Goal: Obtain resource: Download file/media

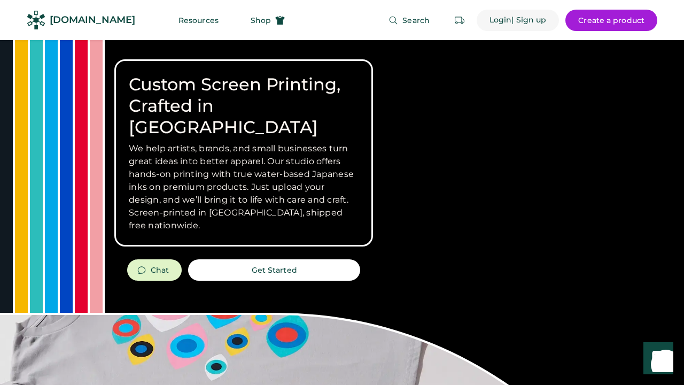
click at [496, 14] on div "Login" at bounding box center [500, 20] width 22 height 21
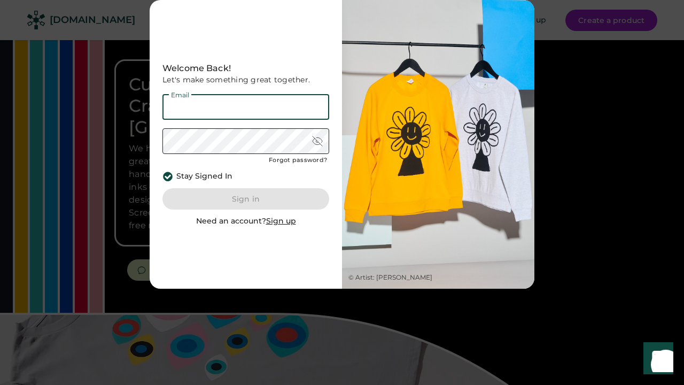
click at [245, 120] on input "email" at bounding box center [245, 107] width 167 height 26
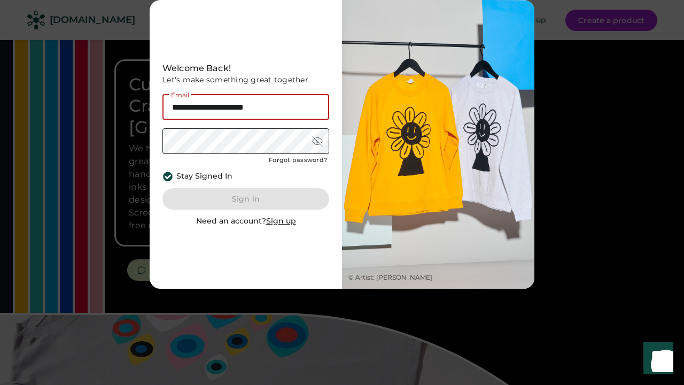
type input "**********"
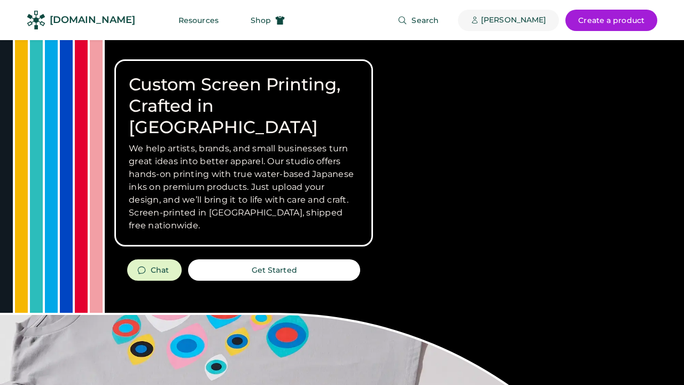
click at [521, 17] on div "[PERSON_NAME]" at bounding box center [513, 20] width 65 height 11
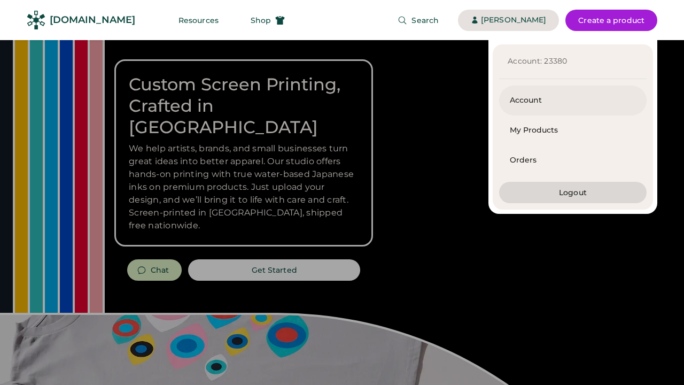
click at [527, 107] on div "Account" at bounding box center [573, 100] width 126 height 30
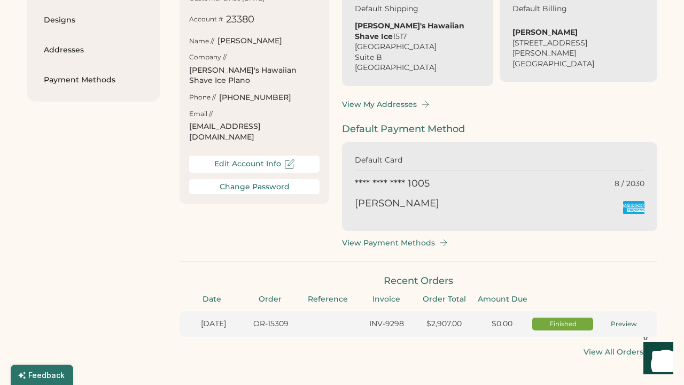
scroll to position [162, 0]
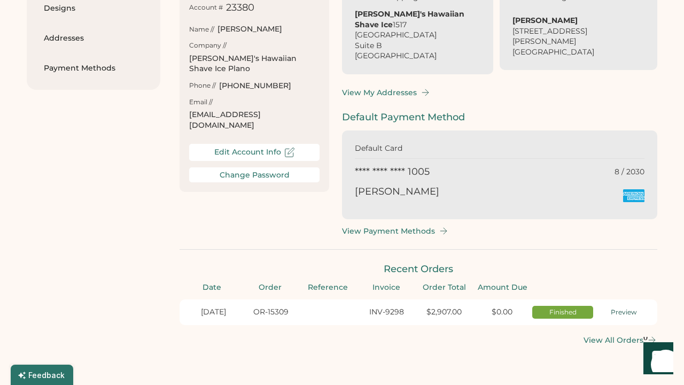
click at [453, 307] on div "$2,907.00" at bounding box center [444, 312] width 54 height 11
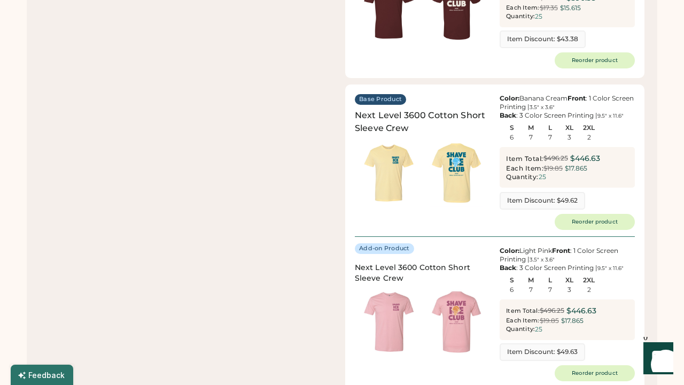
scroll to position [650, 0]
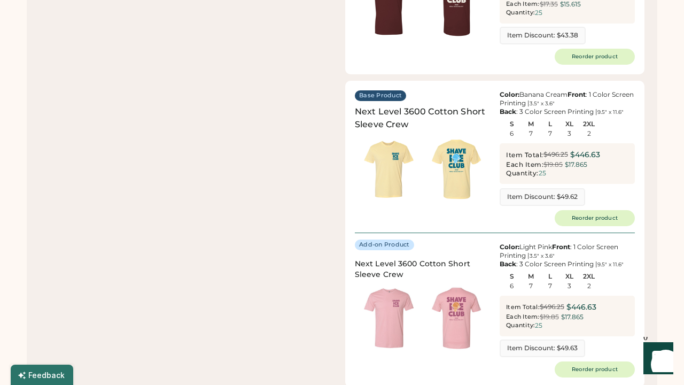
click at [455, 153] on img at bounding box center [457, 169] width 68 height 68
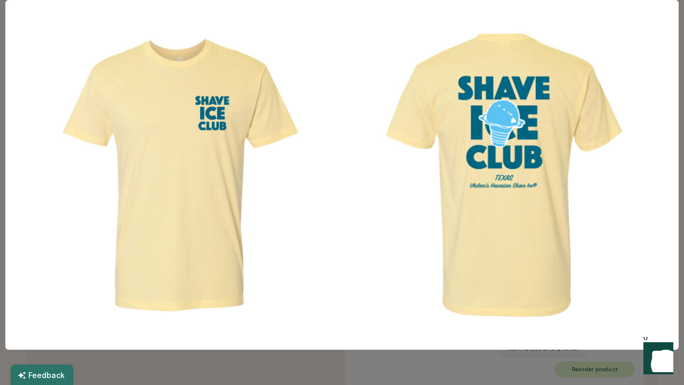
click at [52, 74] on img at bounding box center [180, 175] width 324 height 324
click at [130, 192] on img at bounding box center [180, 175] width 324 height 324
click at [563, 12] on div at bounding box center [342, 192] width 684 height 385
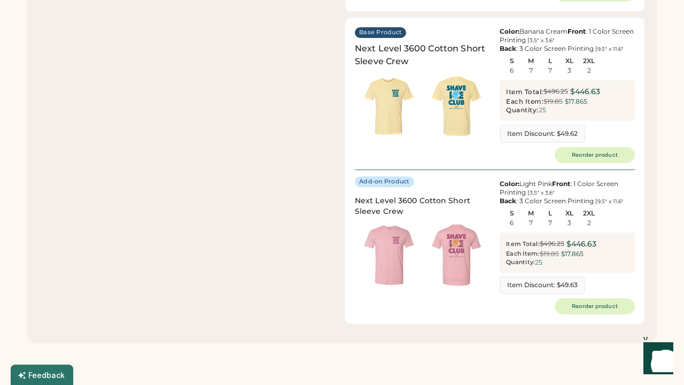
scroll to position [714, 0]
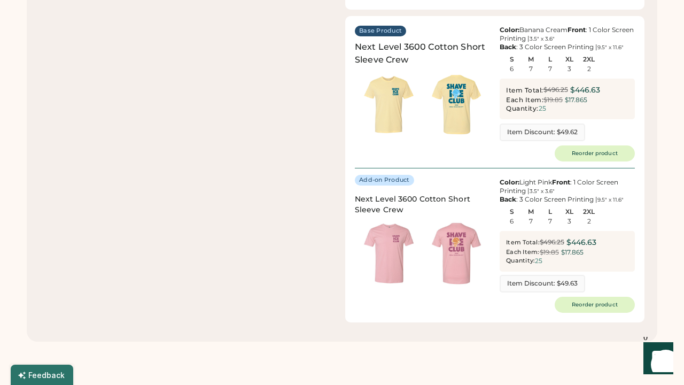
click at [454, 224] on img at bounding box center [457, 254] width 68 height 68
click at [392, 194] on div "Next Level 3600 Cotton Short Sleeve Crew" at bounding box center [422, 204] width 135 height 21
click at [388, 243] on img at bounding box center [389, 254] width 68 height 68
click at [467, 225] on img at bounding box center [457, 254] width 68 height 68
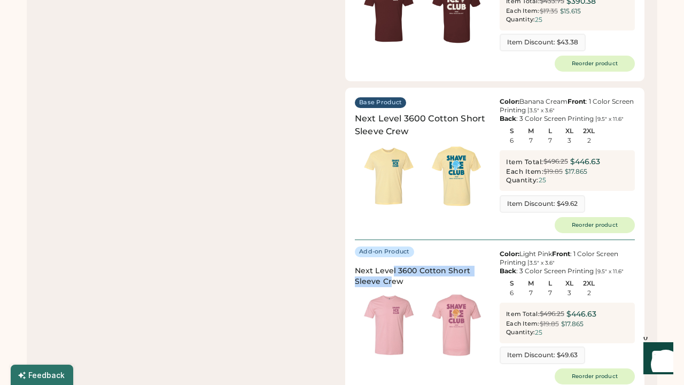
scroll to position [506, 0]
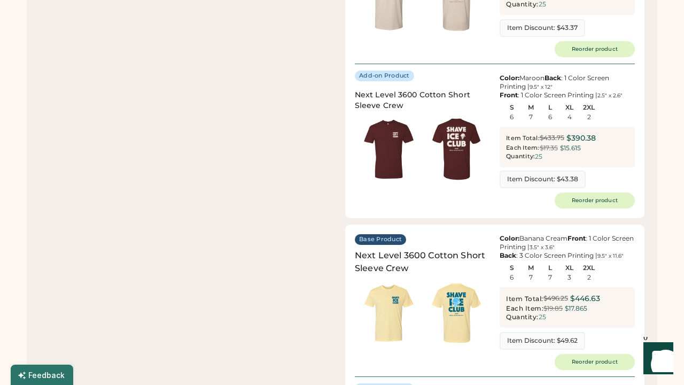
click at [458, 279] on img at bounding box center [457, 313] width 68 height 68
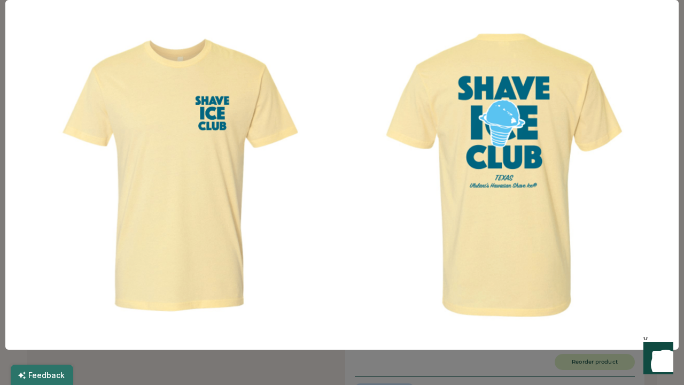
click at [301, 384] on div at bounding box center [342, 192] width 684 height 385
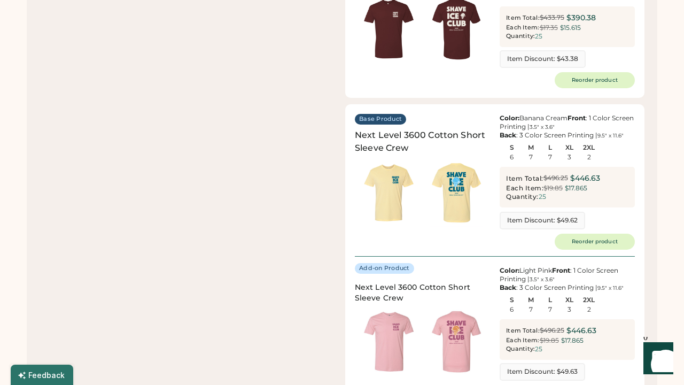
scroll to position [643, 0]
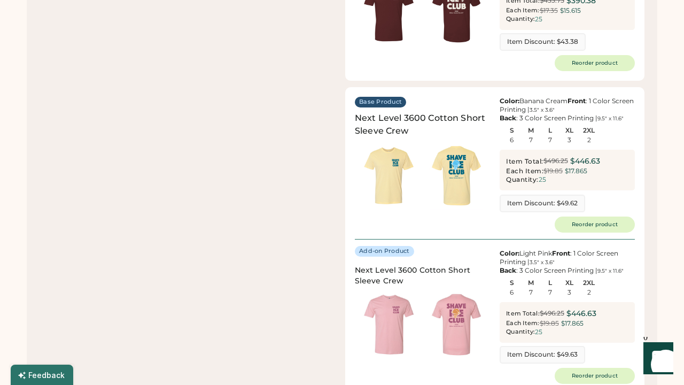
click at [396, 294] on img at bounding box center [389, 325] width 68 height 68
click at [472, 305] on img at bounding box center [457, 325] width 68 height 68
click at [465, 303] on img at bounding box center [457, 325] width 68 height 68
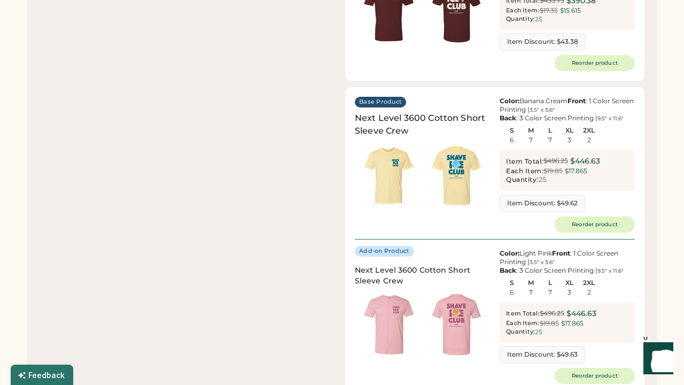
click at [465, 303] on img at bounding box center [457, 325] width 68 height 68
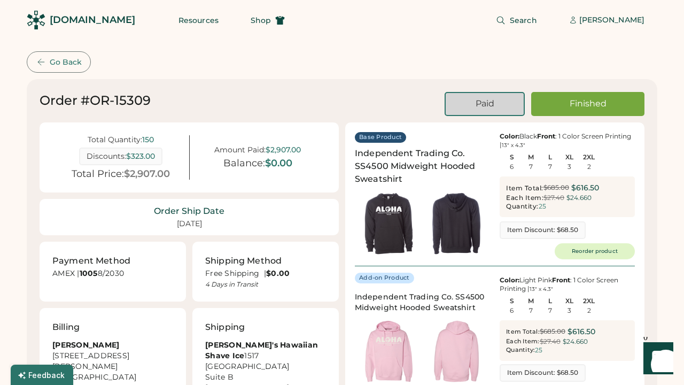
scroll to position [0, 0]
click at [251, 23] on span "Shop" at bounding box center [261, 20] width 20 height 7
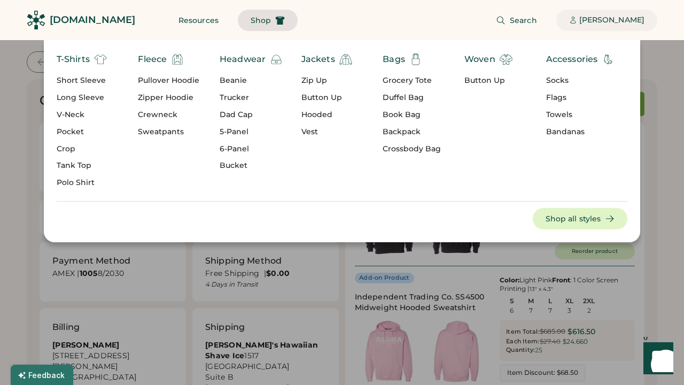
click at [596, 20] on div "[PERSON_NAME]" at bounding box center [611, 20] width 65 height 11
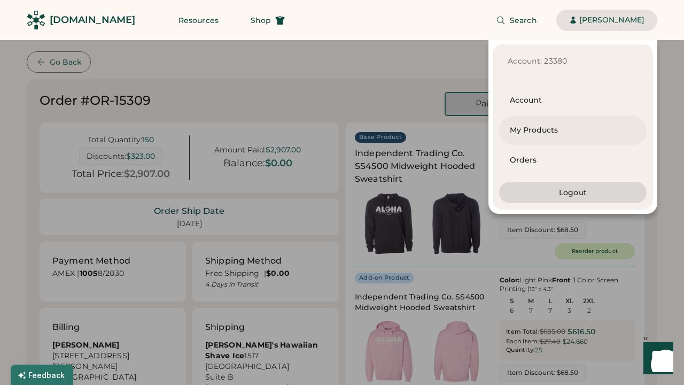
click at [549, 134] on div "My Products" at bounding box center [573, 130] width 126 height 11
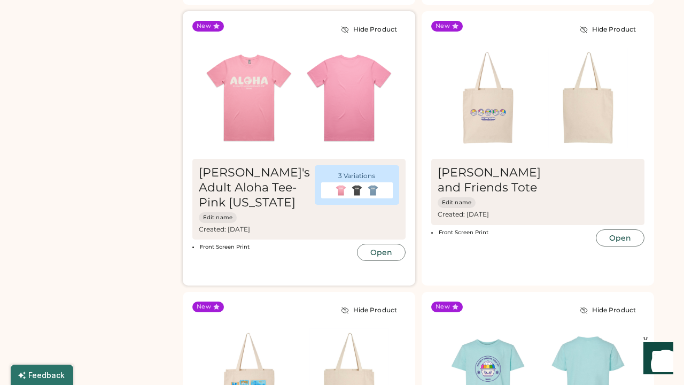
scroll to position [332, 0]
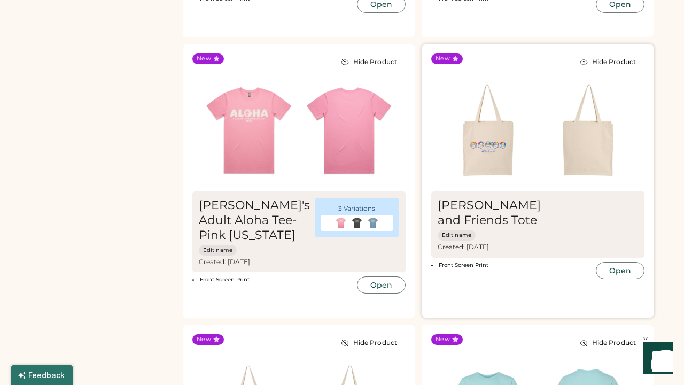
click at [491, 143] on img at bounding box center [488, 130] width 100 height 100
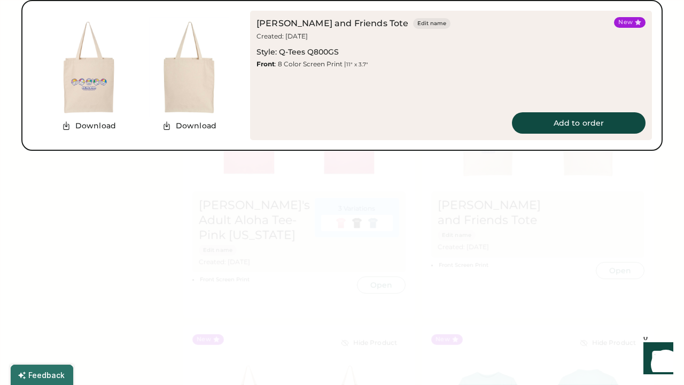
click at [88, 118] on img at bounding box center [88, 67] width 100 height 100
click at [92, 134] on button "Download" at bounding box center [88, 126] width 67 height 16
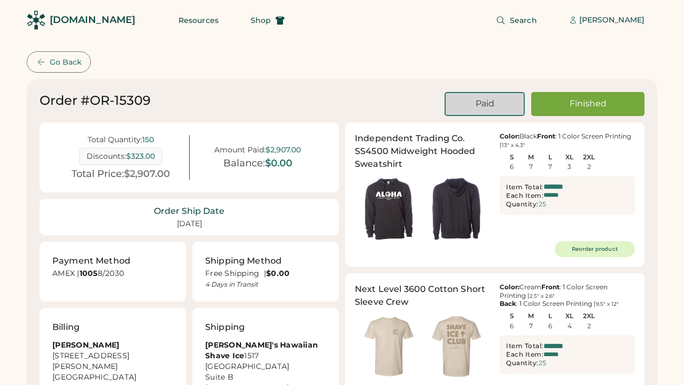
click at [275, 16] on icon at bounding box center [280, 20] width 10 height 10
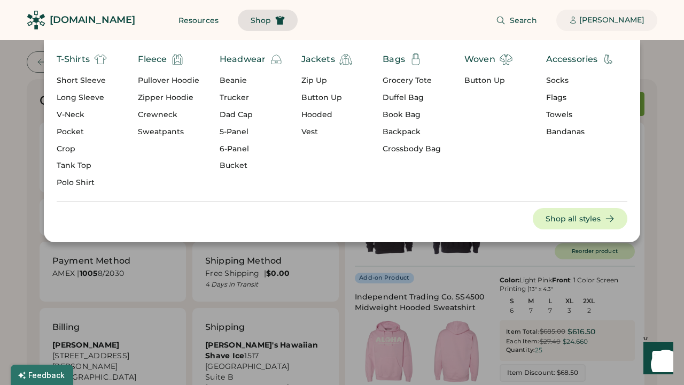
click at [593, 19] on div "[PERSON_NAME]" at bounding box center [611, 20] width 65 height 11
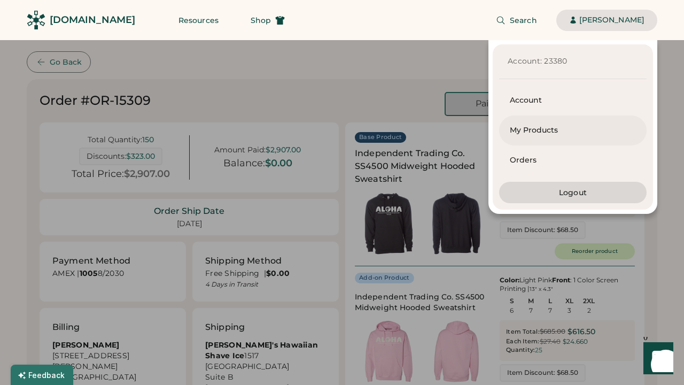
click at [533, 134] on div "My Products" at bounding box center [573, 130] width 126 height 11
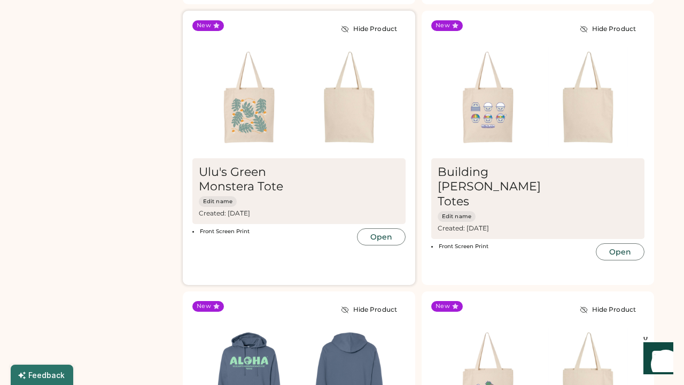
scroll to position [1485, 0]
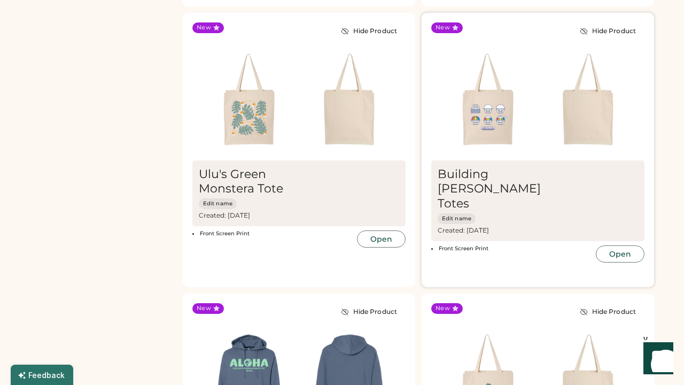
click at [491, 111] on img at bounding box center [488, 99] width 100 height 100
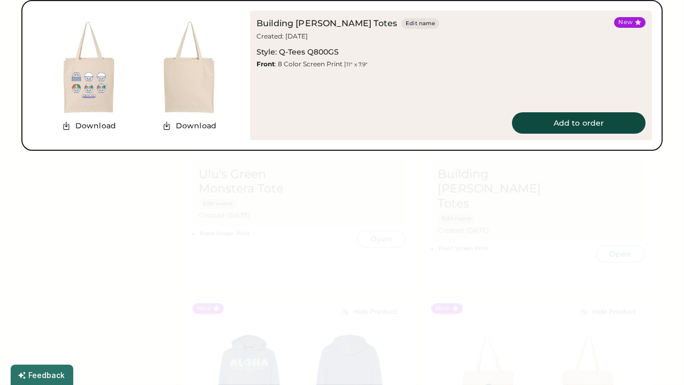
click at [96, 118] on img at bounding box center [88, 67] width 100 height 100
click at [89, 134] on button "Download" at bounding box center [88, 126] width 67 height 16
click at [315, 46] on div at bounding box center [342, 192] width 684 height 385
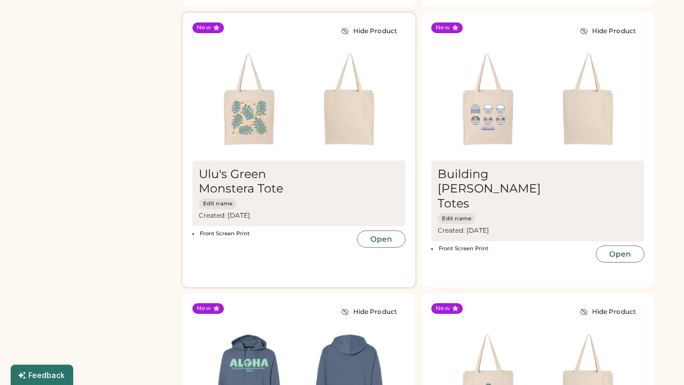
click at [319, 43] on div at bounding box center [298, 99] width 213 height 113
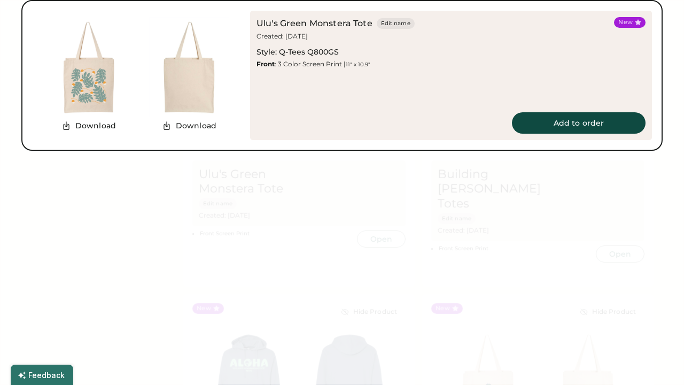
click at [406, 43] on div at bounding box center [342, 192] width 684 height 385
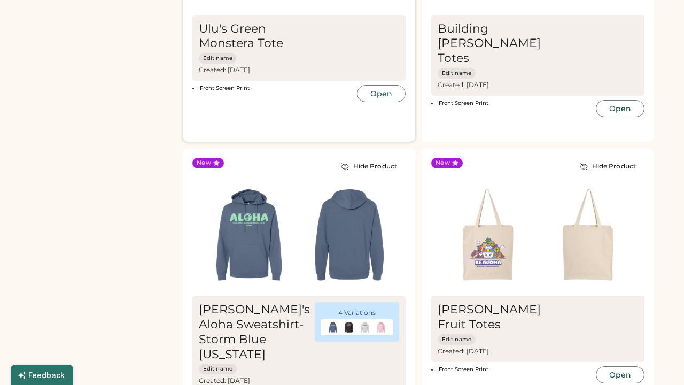
scroll to position [1632, 0]
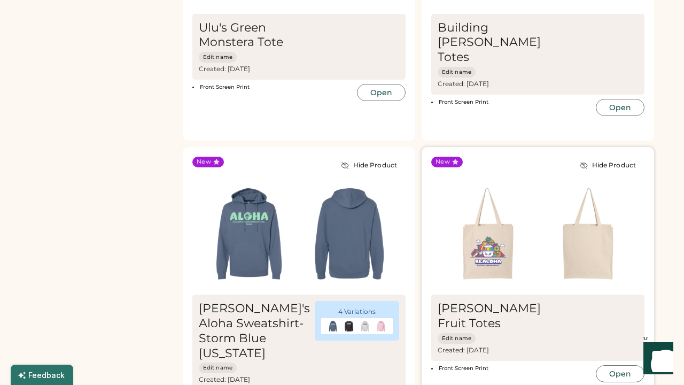
click at [502, 232] on img at bounding box center [488, 233] width 100 height 100
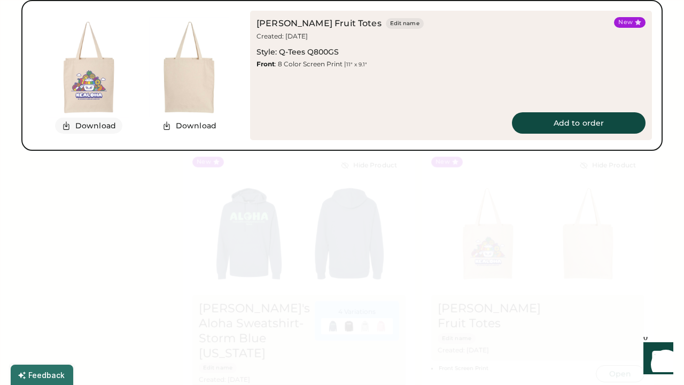
click at [96, 134] on button "Download" at bounding box center [88, 126] width 67 height 16
click at [323, 40] on div at bounding box center [342, 192] width 684 height 385
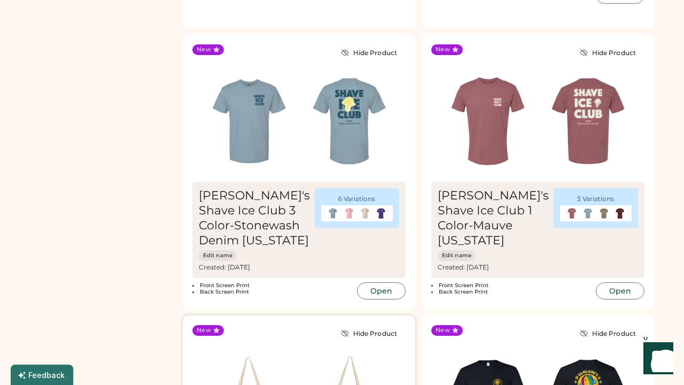
scroll to position [872, 0]
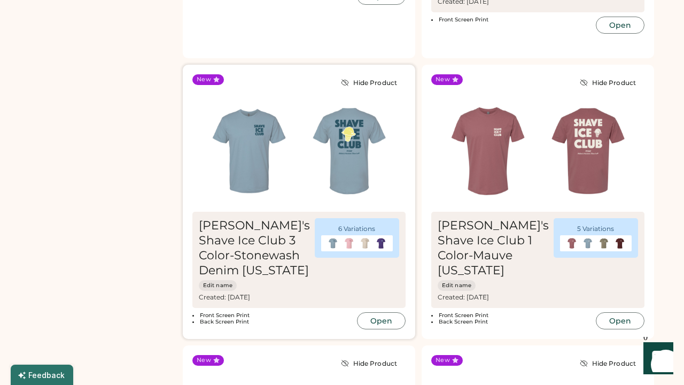
click at [290, 144] on img at bounding box center [249, 151] width 100 height 100
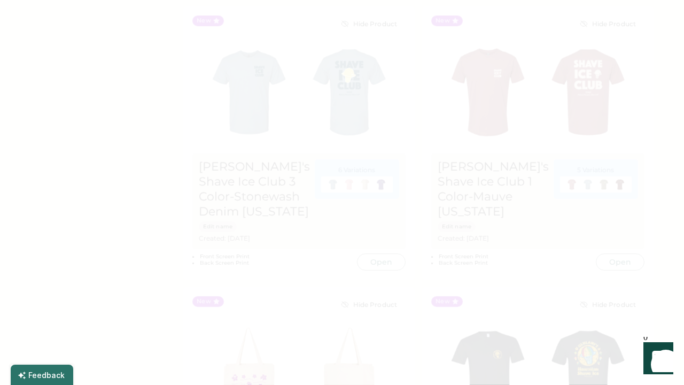
scroll to position [922, 0]
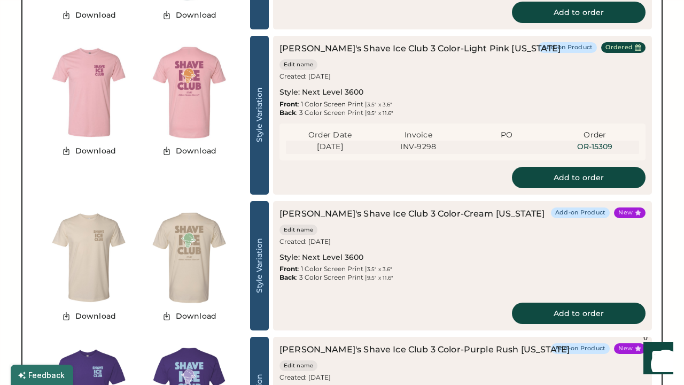
scroll to position [0, 0]
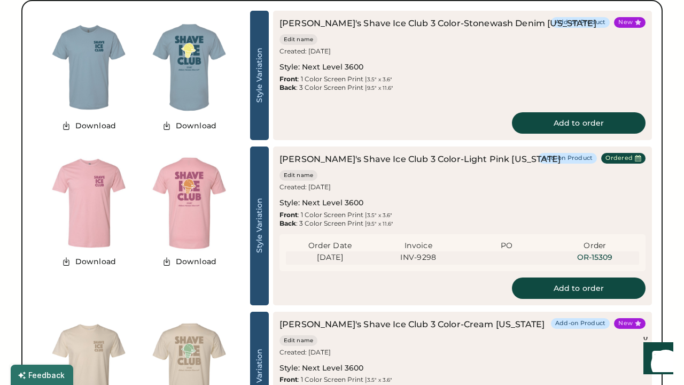
click at [628, 36] on div at bounding box center [342, 192] width 684 height 385
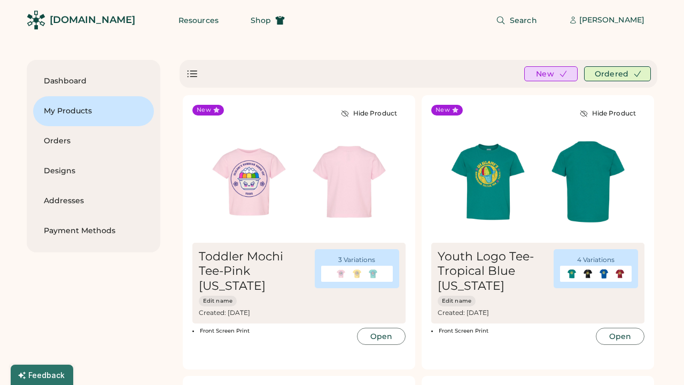
click at [628, 36] on div "Search Jessica Nguyen" at bounding box center [478, 20] width 360 height 40
click at [609, 20] on div "[PERSON_NAME]" at bounding box center [611, 20] width 65 height 11
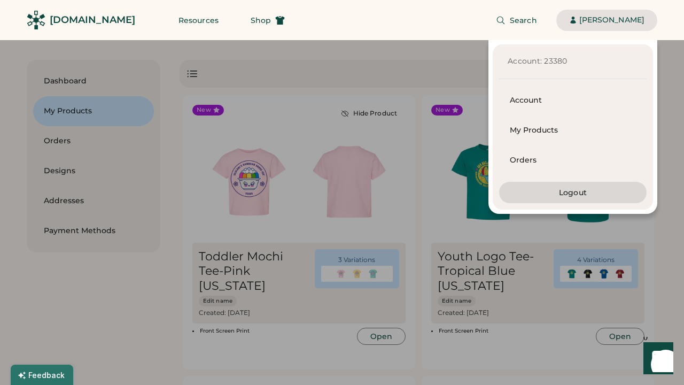
click at [608, 21] on div "[PERSON_NAME]" at bounding box center [611, 20] width 65 height 11
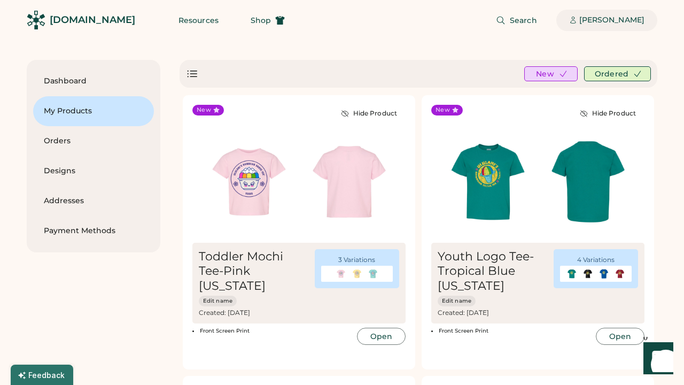
click at [608, 21] on div "[PERSON_NAME]" at bounding box center [611, 20] width 65 height 11
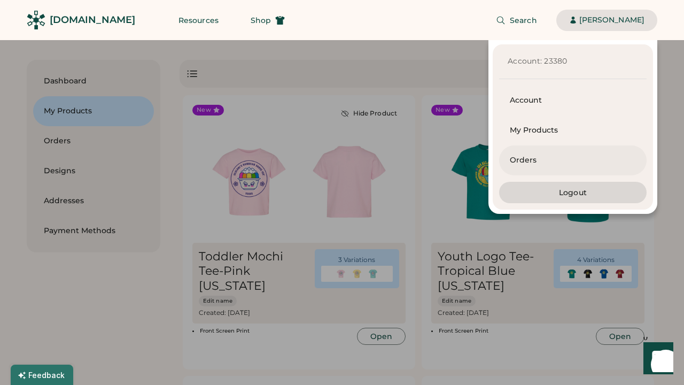
click at [525, 158] on div "Orders" at bounding box center [573, 160] width 126 height 11
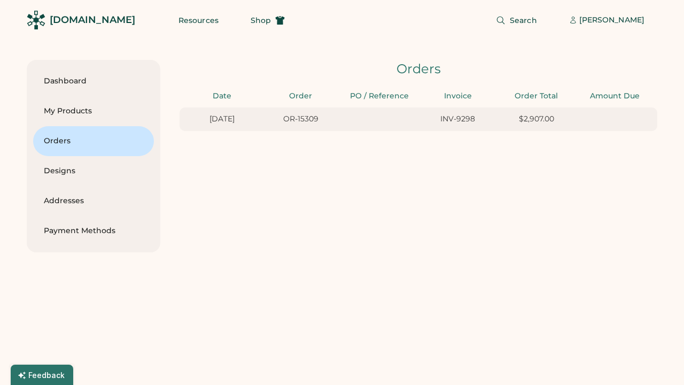
type input "******"
type input "**"
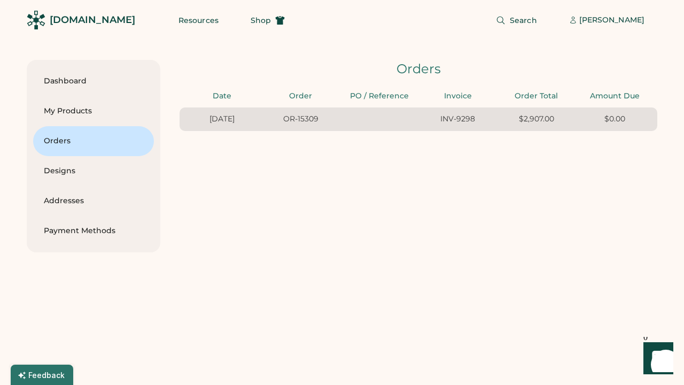
click at [528, 114] on div "$2,907.00" at bounding box center [536, 119] width 72 height 11
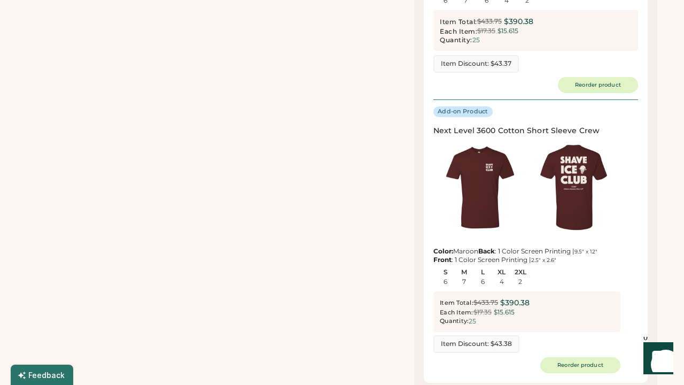
scroll to position [896, 0]
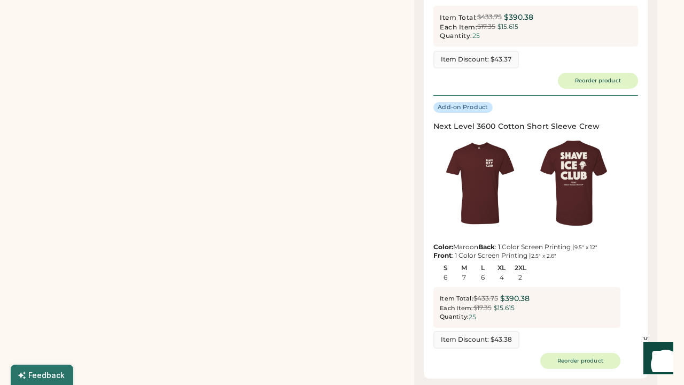
click at [575, 183] on img at bounding box center [573, 182] width 93 height 93
click at [495, 190] on img at bounding box center [479, 182] width 93 height 93
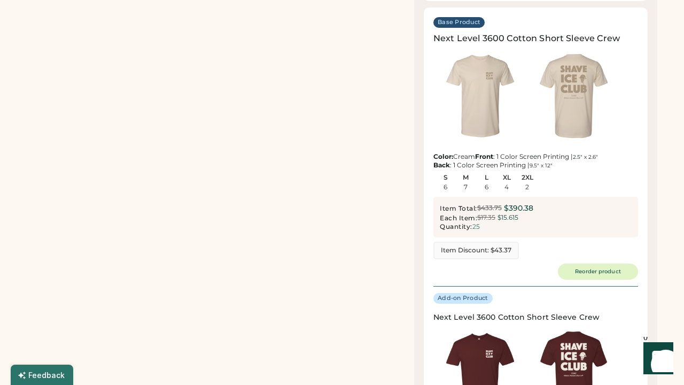
scroll to position [697, 0]
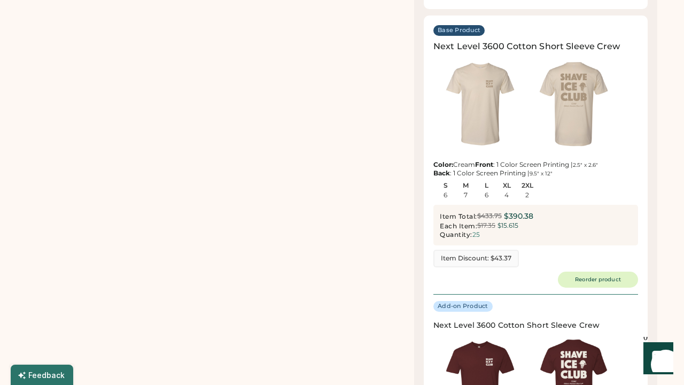
click at [571, 96] on img at bounding box center [573, 103] width 93 height 93
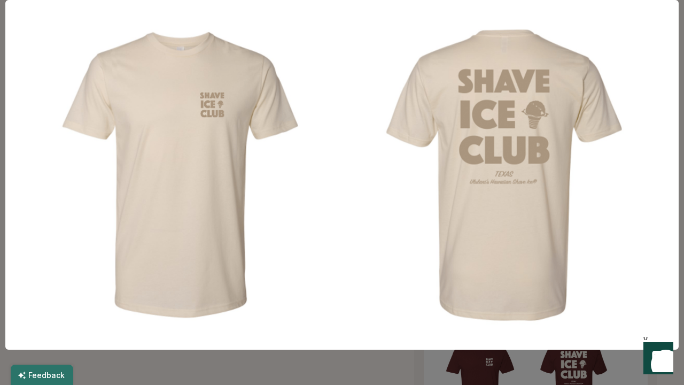
click at [339, 183] on img at bounding box center [180, 175] width 324 height 324
click at [357, 372] on div at bounding box center [342, 192] width 684 height 385
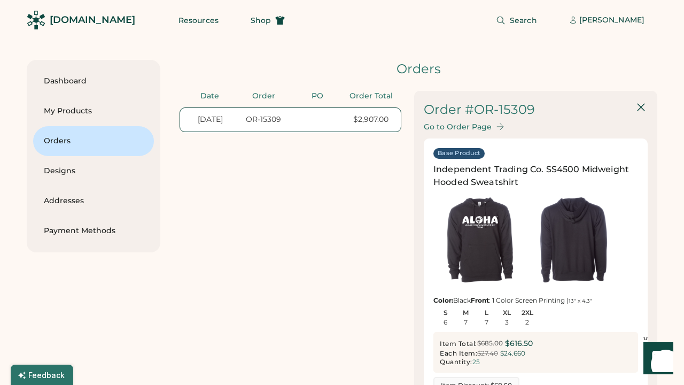
scroll to position [0, 0]
click at [602, 19] on div "[PERSON_NAME]" at bounding box center [611, 20] width 65 height 11
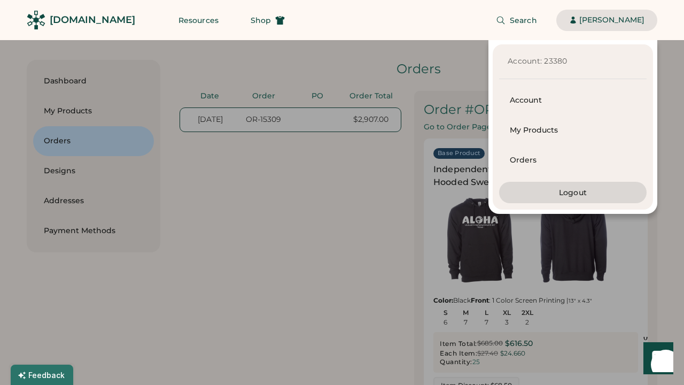
click at [74, 107] on div "Account: 23380 Account My Products Orders Logout" at bounding box center [328, 127] width 657 height 174
click at [230, 163] on div "Account: 23380 Account My Products Orders Logout" at bounding box center [328, 127] width 657 height 174
click at [606, 27] on div "[PERSON_NAME]" at bounding box center [611, 20] width 65 height 21
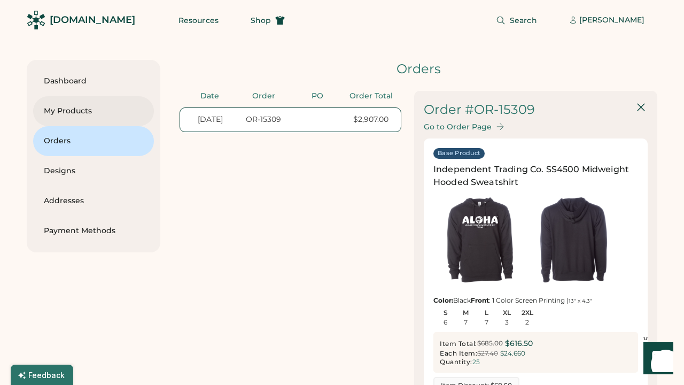
click at [75, 105] on div "My Products" at bounding box center [93, 111] width 99 height 30
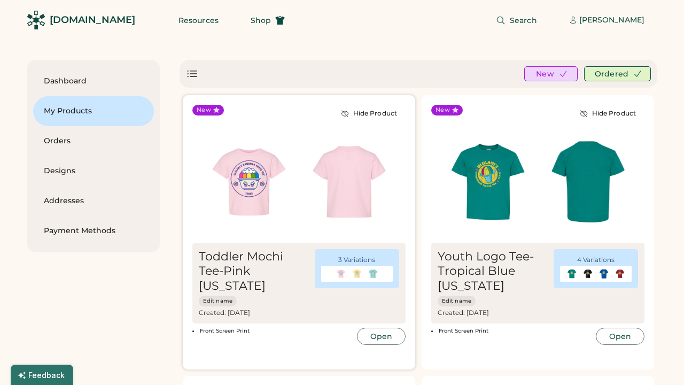
scroll to position [1, 1]
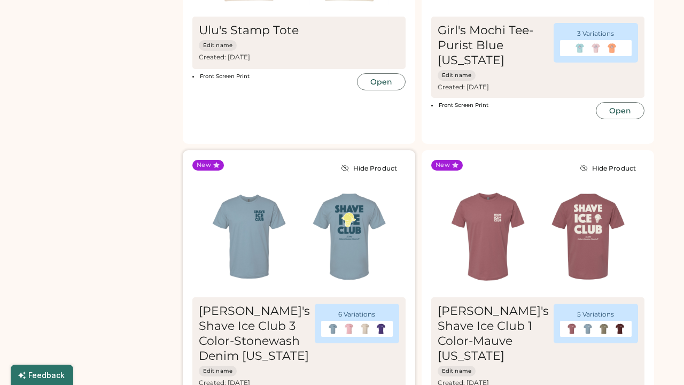
click at [360, 222] on img at bounding box center [349, 236] width 100 height 100
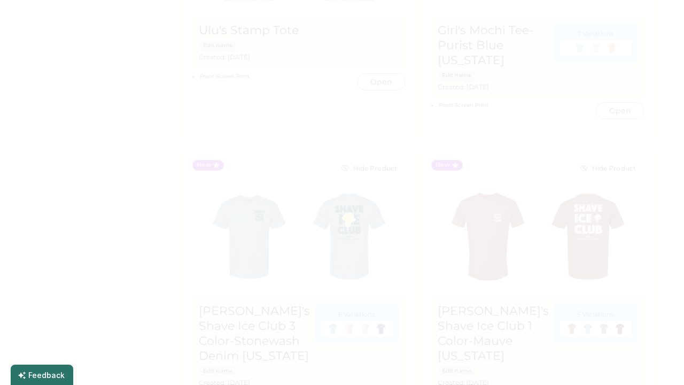
click at [427, 80] on div at bounding box center [342, 192] width 684 height 385
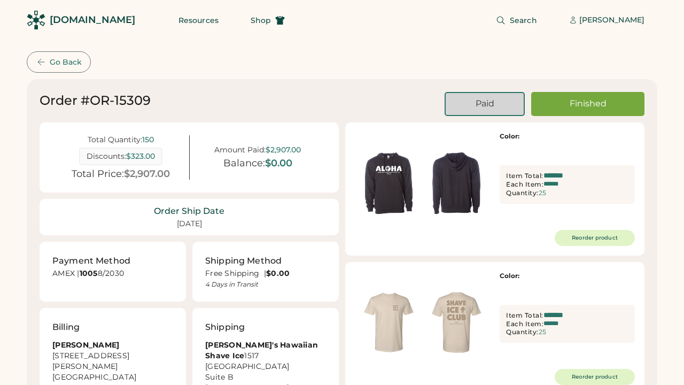
click at [599, 19] on div "[PERSON_NAME]" at bounding box center [611, 20] width 65 height 11
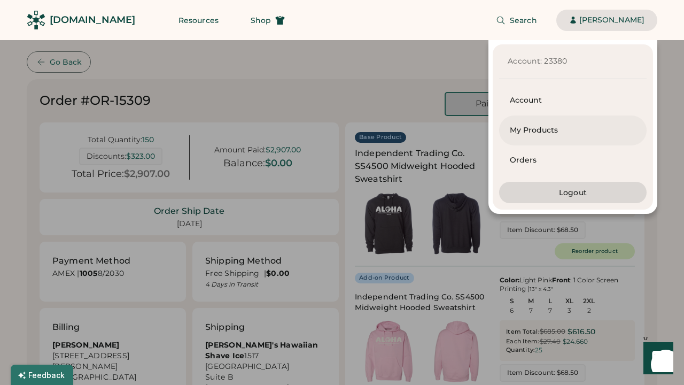
click at [545, 128] on div "My Products" at bounding box center [573, 130] width 126 height 11
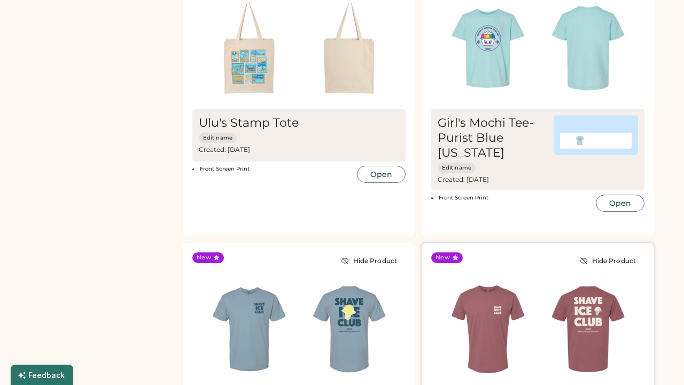
scroll to position [913, 0]
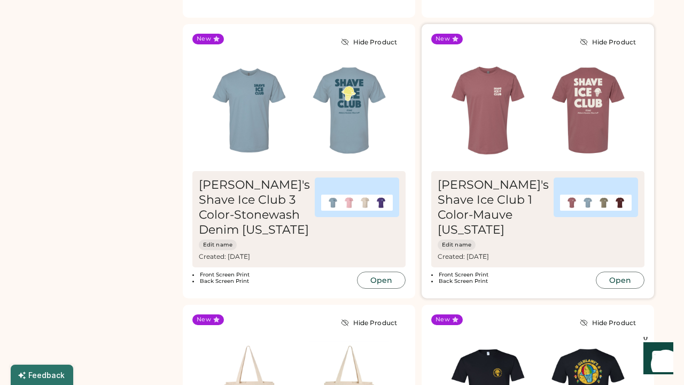
click at [579, 108] on img at bounding box center [588, 110] width 100 height 100
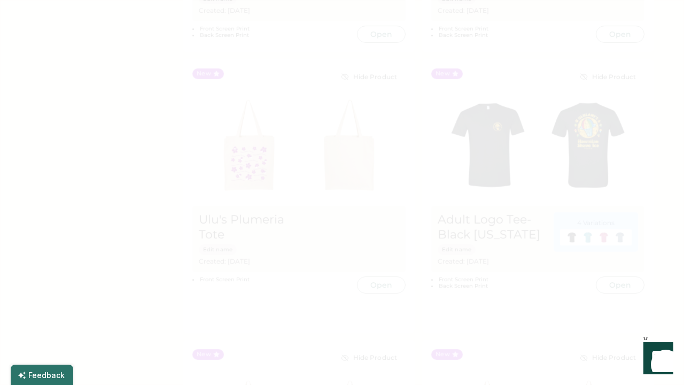
scroll to position [1320, 0]
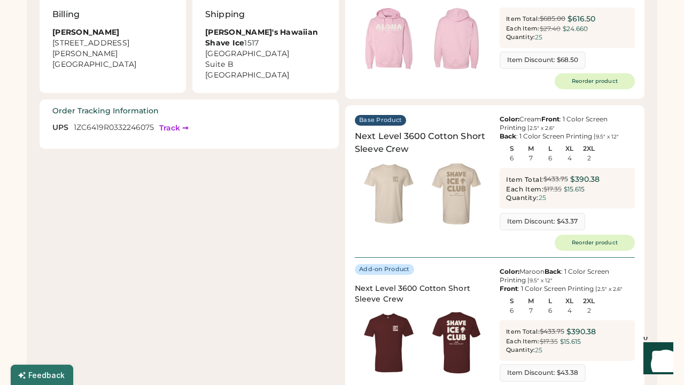
scroll to position [315, 0]
